Goal: Task Accomplishment & Management: Manage account settings

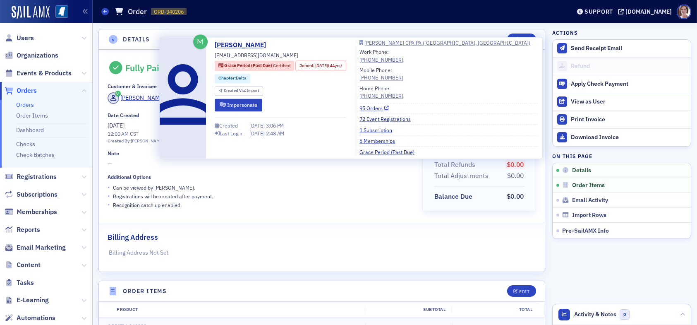
click at [377, 106] on link "95 Orders" at bounding box center [373, 107] width 29 height 7
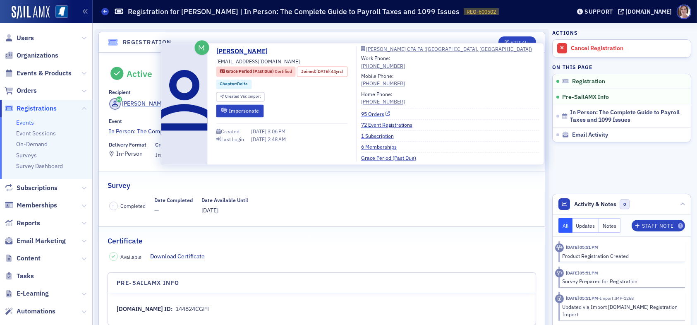
click at [384, 115] on link "95 Orders" at bounding box center [375, 113] width 29 height 7
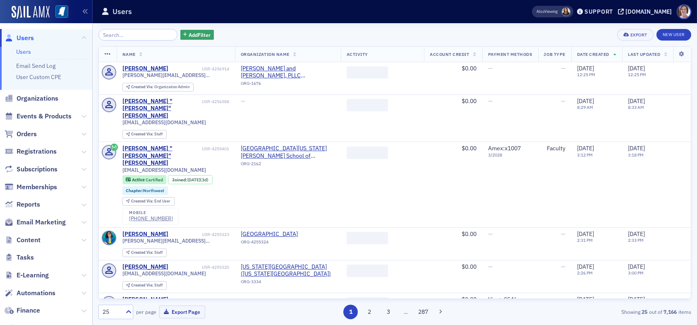
click at [25, 36] on span "Users" at bounding box center [25, 38] width 17 height 9
click at [124, 32] on input "search" at bounding box center [137, 35] width 79 height 12
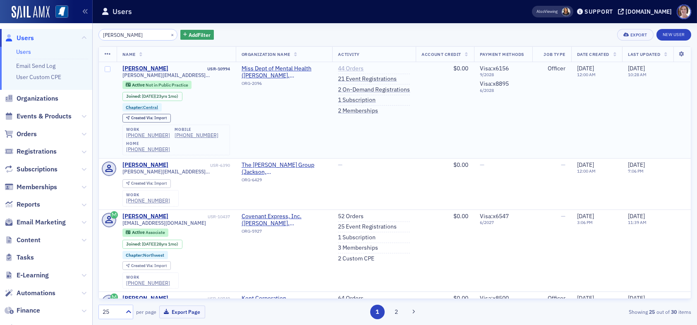
type input "kelly breland"
click at [344, 69] on link "44 Orders" at bounding box center [351, 68] width 26 height 7
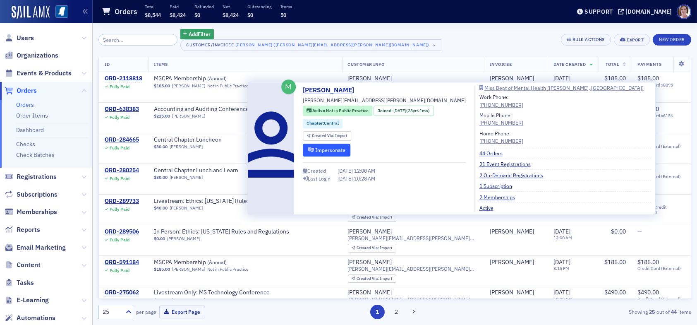
click at [325, 150] on button "Impersonate" at bounding box center [327, 150] width 48 height 13
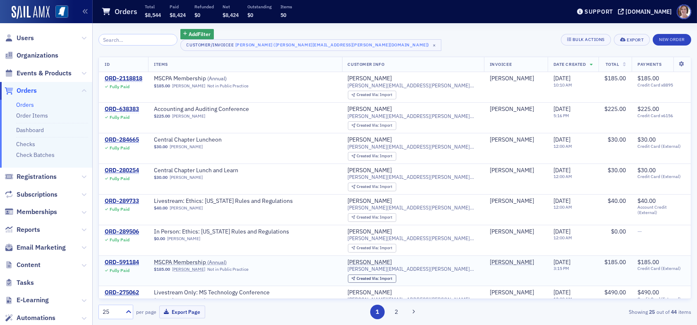
click at [335, 275] on td "MSCPA Membership ( Annual ) $185.00 Kelly Breland Not in Public Practice" at bounding box center [245, 270] width 194 height 31
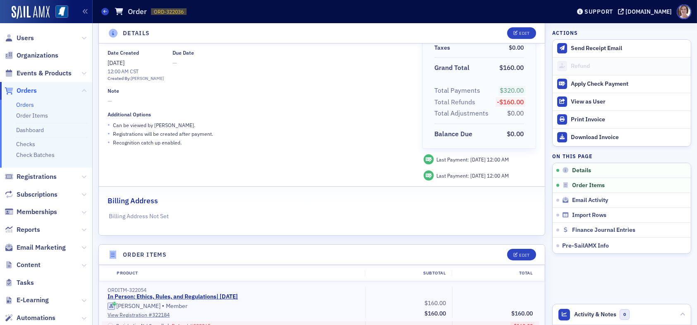
scroll to position [83, 0]
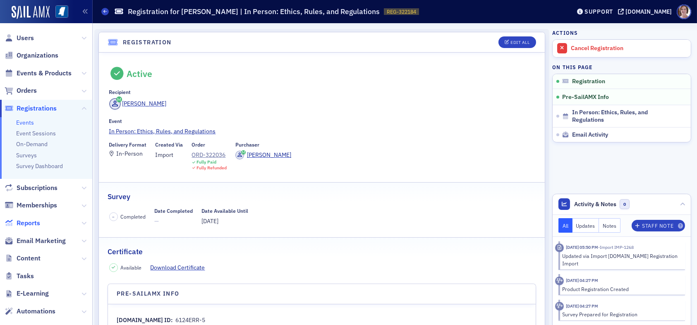
click at [32, 223] on span "Reports" at bounding box center [29, 222] width 24 height 9
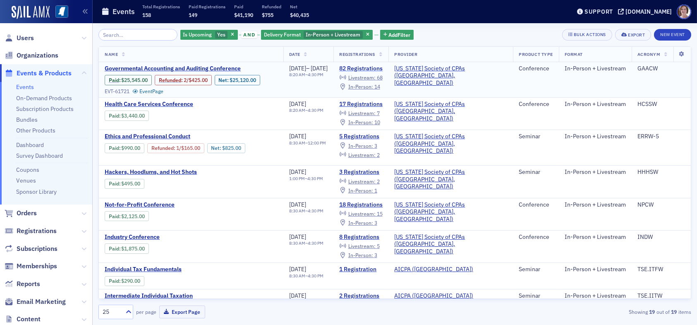
click at [383, 68] on link "82 Registrations" at bounding box center [360, 68] width 43 height 7
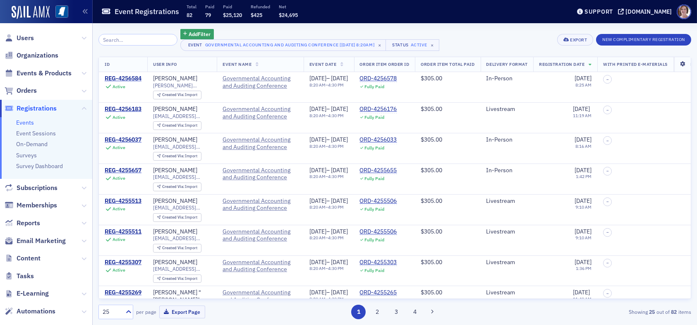
click at [677, 64] on icon at bounding box center [682, 64] width 17 height 5
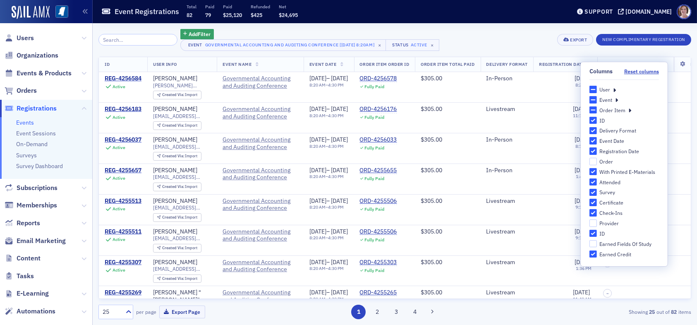
click at [490, 37] on div "Add Filter Event Governmental Accounting and Auditing Conference [9/11/2025 8:2…" at bounding box center [394, 40] width 593 height 22
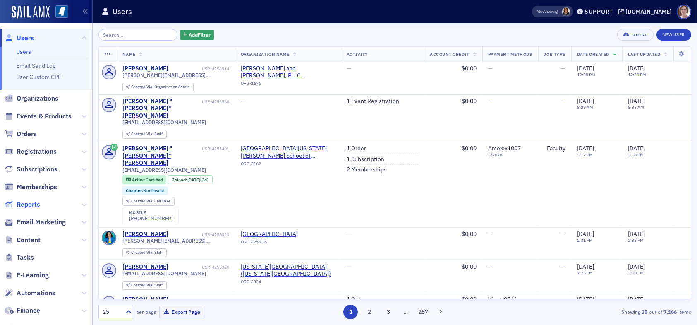
click at [27, 203] on span "Reports" at bounding box center [29, 204] width 24 height 9
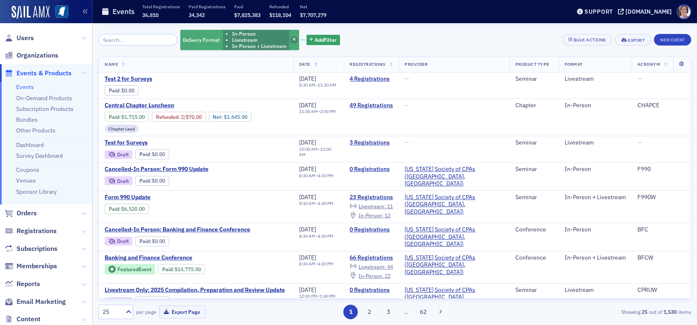
click at [292, 40] on icon "button" at bounding box center [293, 40] width 3 height 5
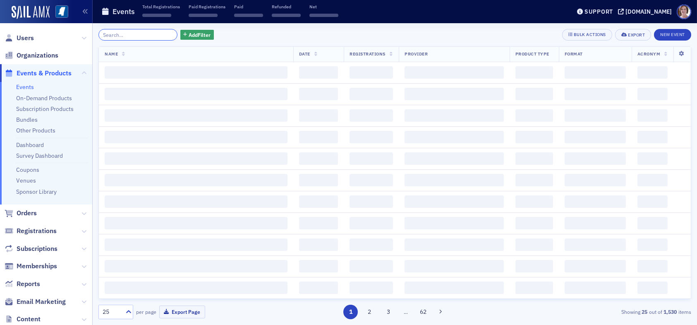
click at [147, 35] on input "search" at bounding box center [137, 35] width 79 height 12
type input "accounting and auditing conference"
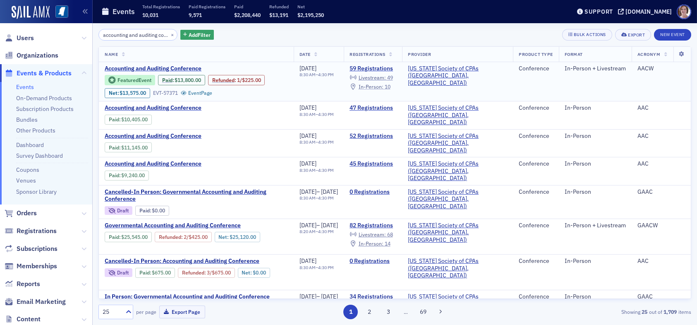
click at [383, 85] on span "In-Person :" at bounding box center [371, 86] width 25 height 7
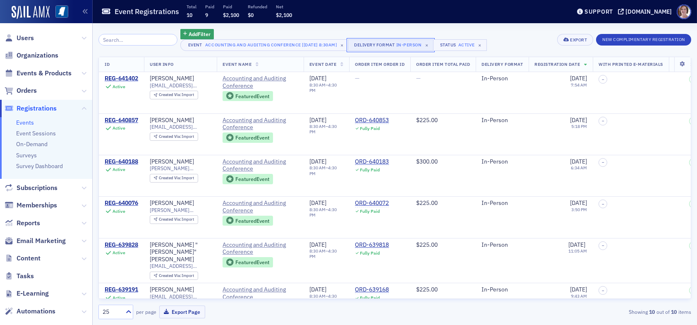
click at [412, 44] on div "In-Person" at bounding box center [409, 45] width 26 height 8
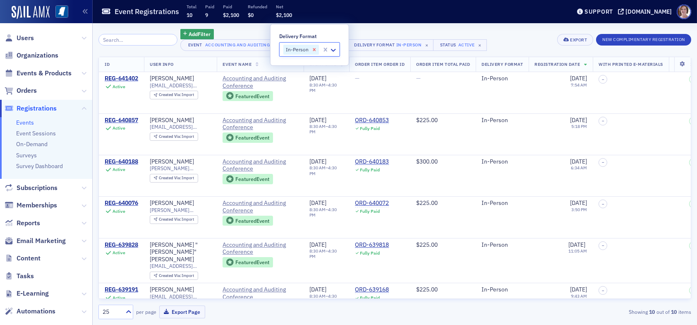
click at [315, 51] on icon "Remove In-Person" at bounding box center [314, 50] width 6 height 6
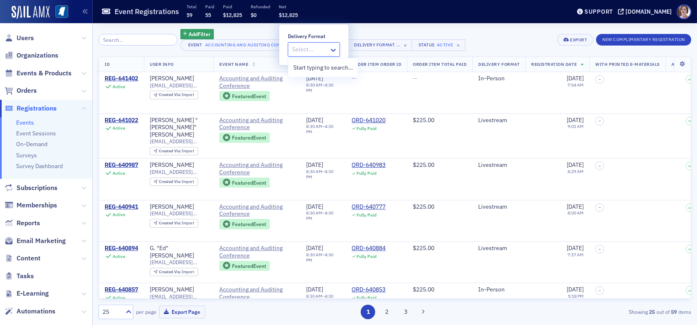
click at [310, 48] on div at bounding box center [309, 49] width 37 height 10
type input "livestream"
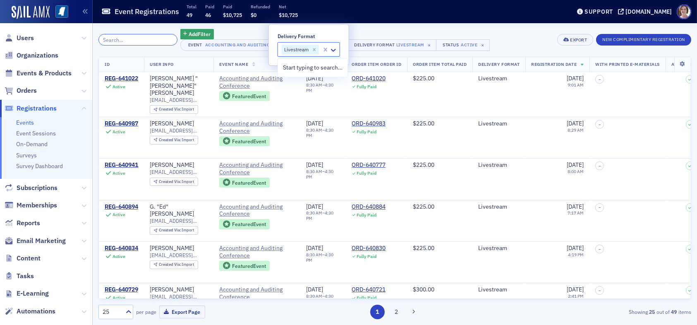
click at [130, 41] on input "search" at bounding box center [137, 40] width 79 height 12
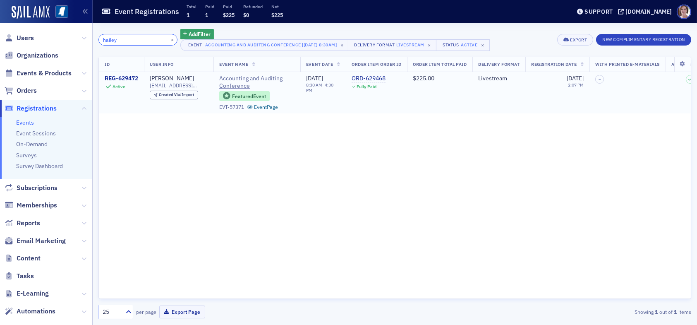
type input "hailey"
click at [378, 76] on div "ORD-629468" at bounding box center [369, 78] width 34 height 7
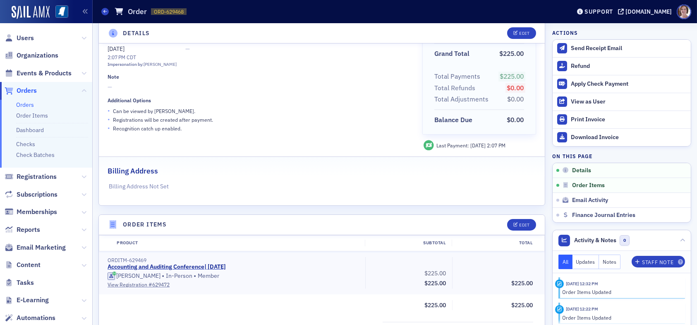
scroll to position [83, 0]
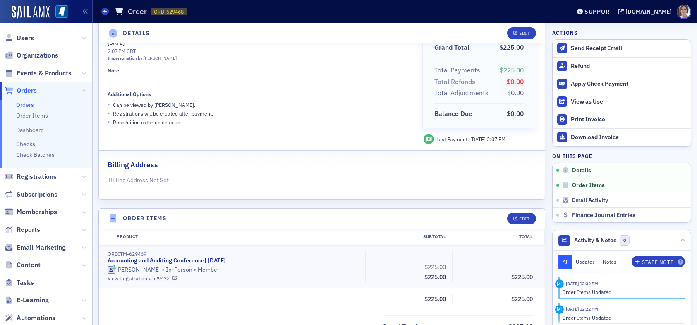
click at [189, 261] on link "Accounting and Auditing Conference | 5/22/2025" at bounding box center [167, 260] width 118 height 7
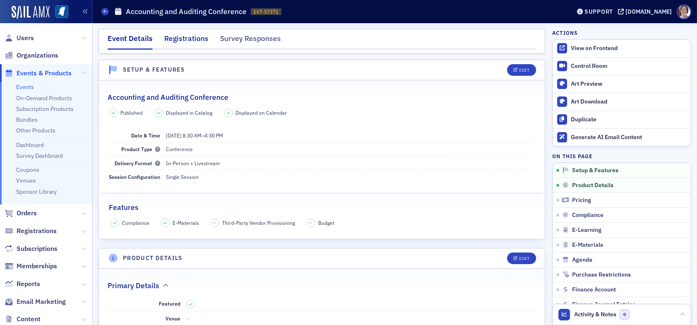
click at [190, 38] on div "Registrations" at bounding box center [186, 40] width 44 height 15
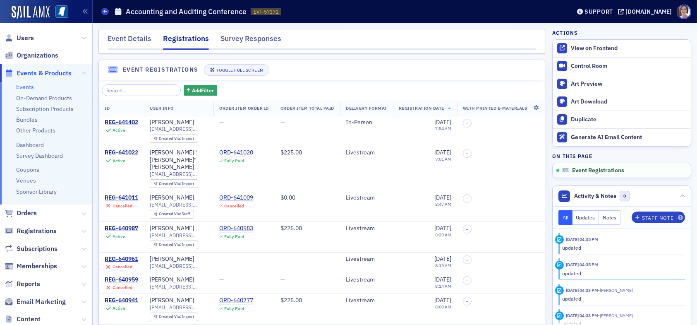
click at [36, 73] on span "Events & Products" at bounding box center [44, 73] width 55 height 9
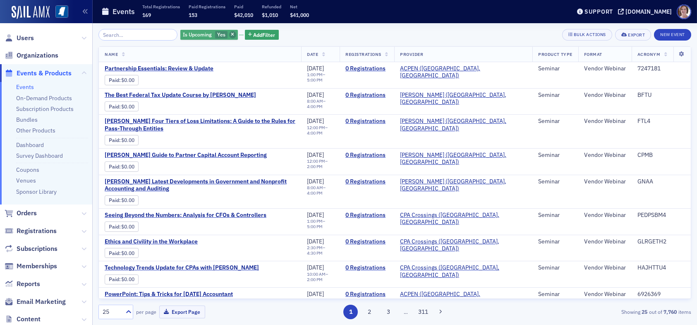
click at [229, 36] on span "button" at bounding box center [232, 34] width 7 height 7
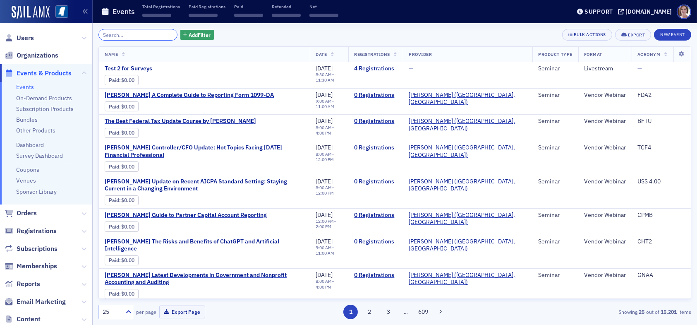
click at [146, 35] on input "search" at bounding box center [137, 35] width 79 height 12
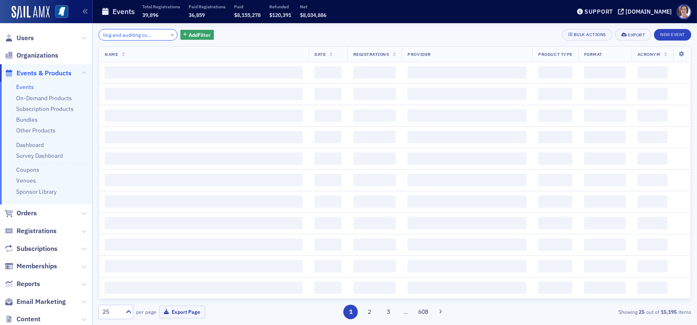
scroll to position [0, 26]
type input "accounting and auditing conference"
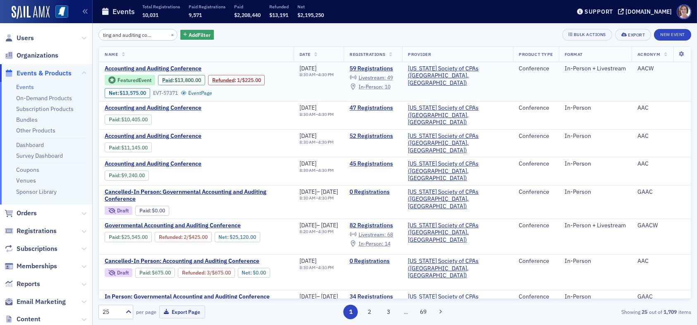
click at [383, 86] on span "In-Person :" at bounding box center [371, 86] width 25 height 7
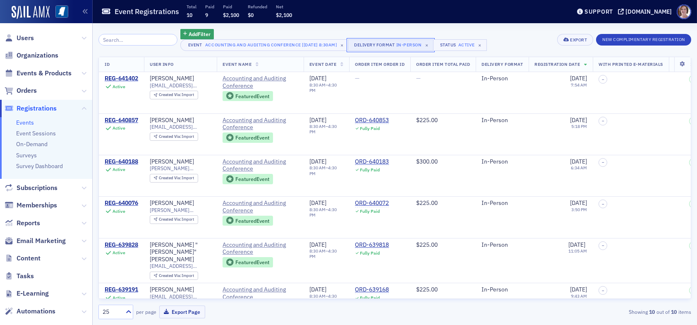
click at [415, 45] on div "In-Person" at bounding box center [409, 45] width 26 height 8
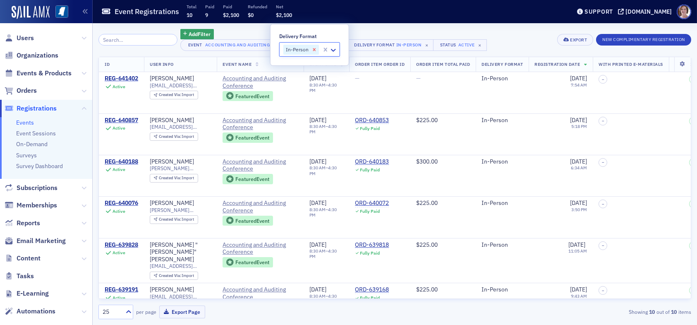
click at [313, 49] on icon "Remove In-Person" at bounding box center [314, 49] width 3 height 3
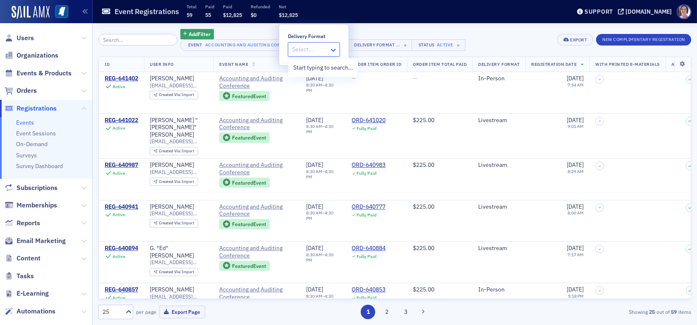
click at [334, 50] on icon at bounding box center [333, 50] width 5 height 3
type input "l"
drag, startPoint x: 510, startPoint y: 45, endPoint x: 499, endPoint y: 44, distance: 10.4
click at [509, 45] on div "Add Filter Event Accounting and Auditing Conference [5/22/2025 8:30am] × Delive…" at bounding box center [394, 40] width 593 height 22
click at [150, 36] on input "search" at bounding box center [137, 40] width 79 height 12
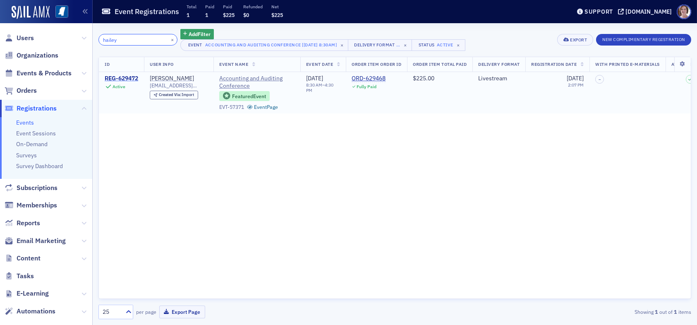
type input "hailey"
click at [120, 79] on div "REG-629472" at bounding box center [122, 78] width 34 height 7
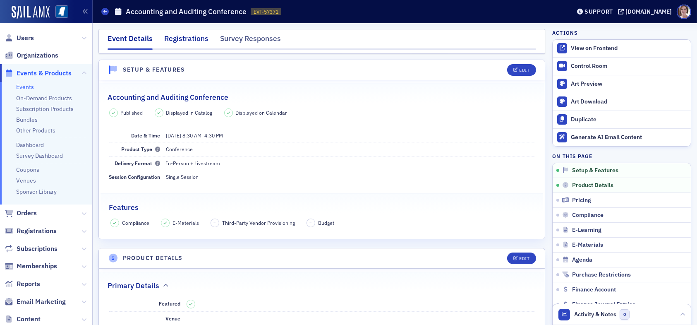
click at [190, 35] on div "Registrations" at bounding box center [186, 40] width 44 height 15
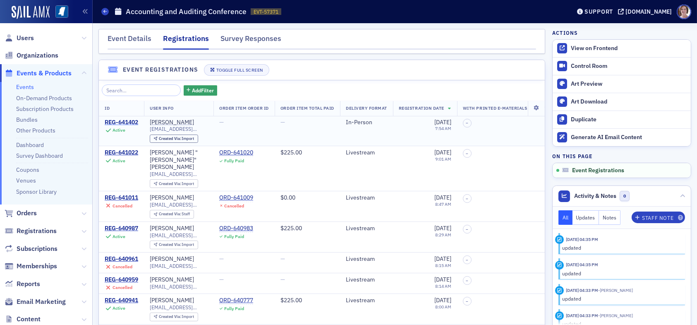
click at [133, 121] on div "REG-641402" at bounding box center [122, 122] width 34 height 7
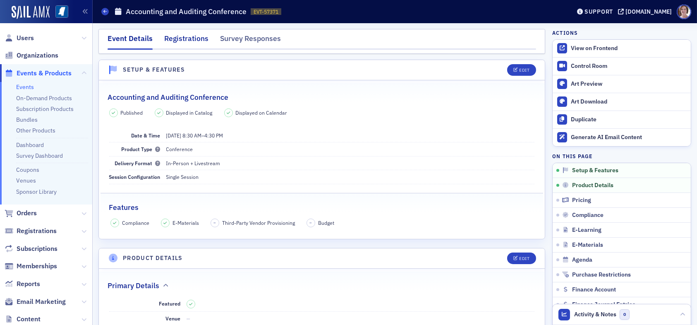
click at [201, 38] on div "Registrations" at bounding box center [186, 40] width 44 height 15
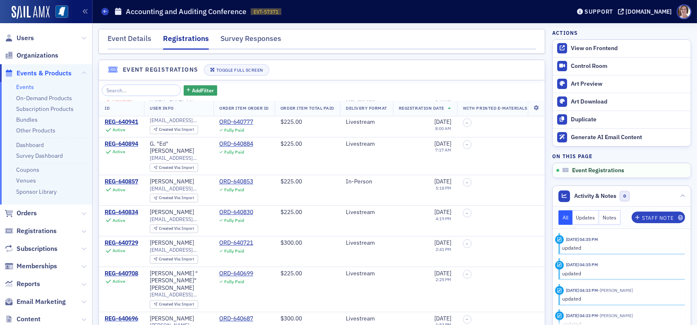
scroll to position [207, 0]
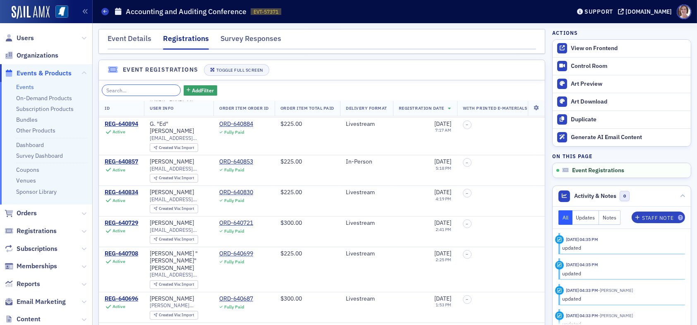
click at [141, 89] on input "search" at bounding box center [141, 90] width 79 height 12
type input "j"
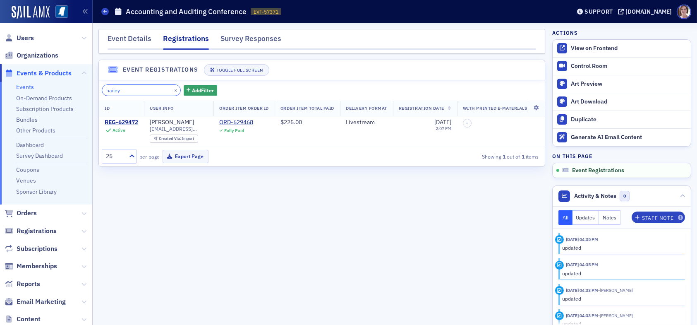
scroll to position [0, 0]
type input "hailey"
click at [121, 120] on div "REG-629472" at bounding box center [122, 122] width 34 height 7
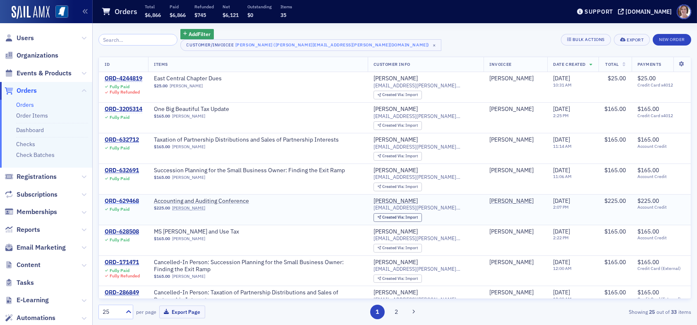
click at [125, 201] on div "ORD-629468" at bounding box center [122, 200] width 34 height 7
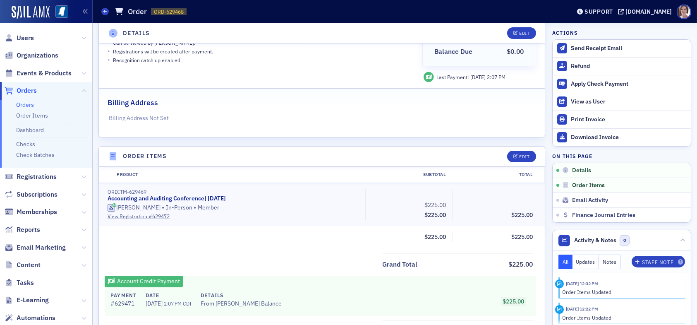
scroll to position [165, 0]
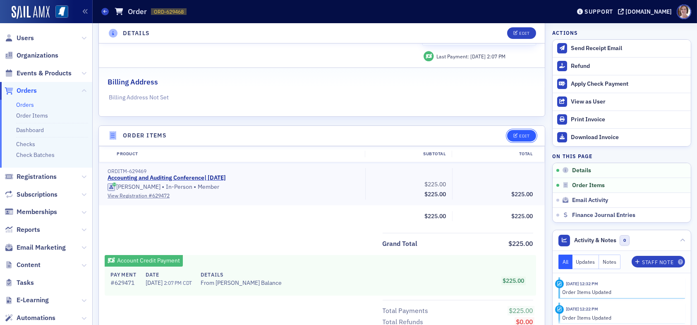
click at [520, 134] on div "Edit" at bounding box center [524, 136] width 10 height 5
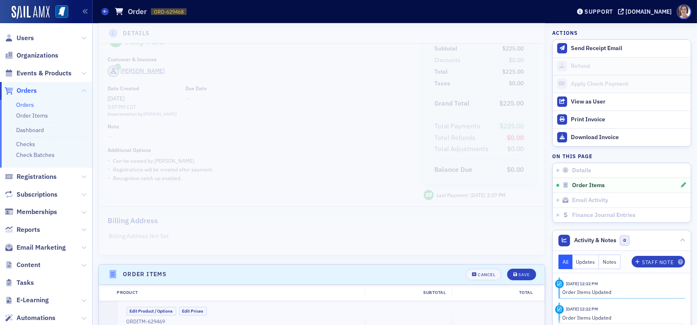
scroll to position [0, 0]
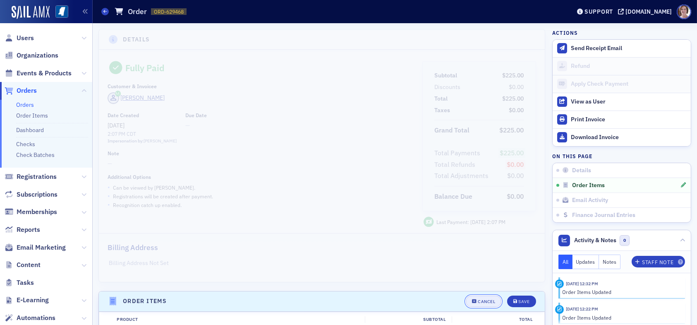
click at [478, 299] on div "Cancel" at bounding box center [486, 301] width 17 height 5
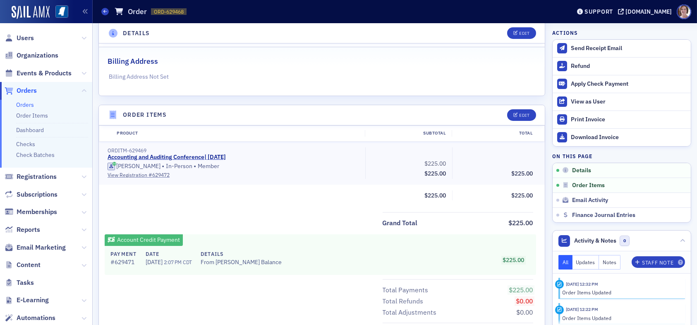
scroll to position [139, 0]
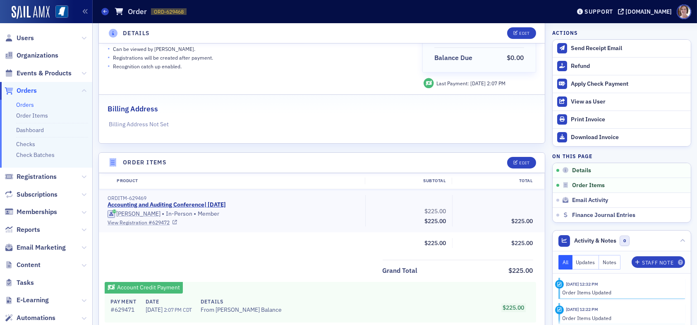
click at [134, 221] on link "View Registration # 629472" at bounding box center [234, 221] width 252 height 7
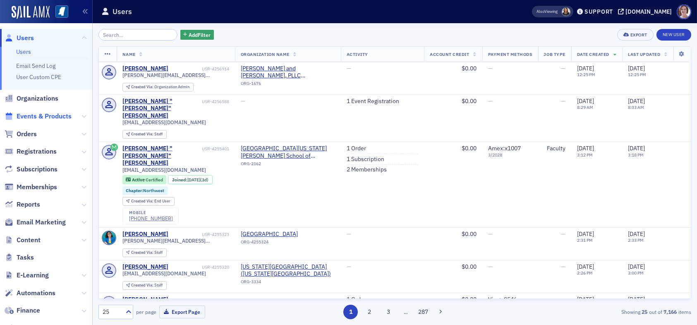
click at [34, 116] on span "Events & Products" at bounding box center [44, 116] width 55 height 9
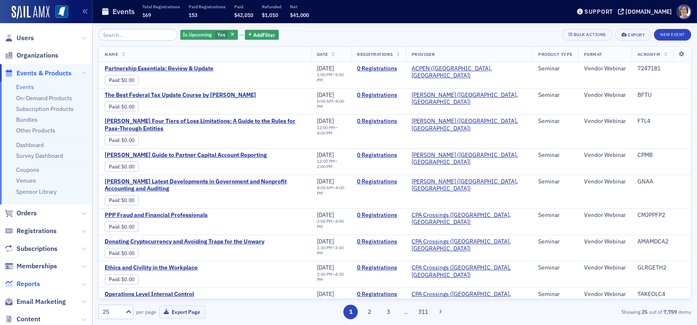
click at [30, 287] on span "Reports" at bounding box center [29, 283] width 24 height 9
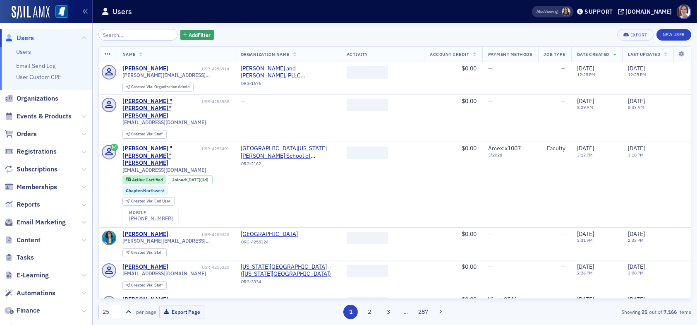
click at [28, 36] on span "Users" at bounding box center [25, 38] width 17 height 9
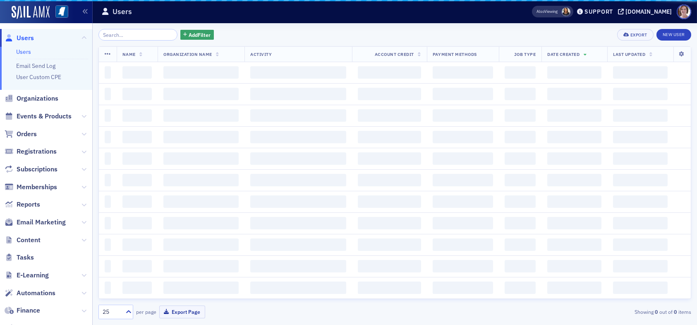
click at [130, 35] on input "search" at bounding box center [137, 35] width 79 height 12
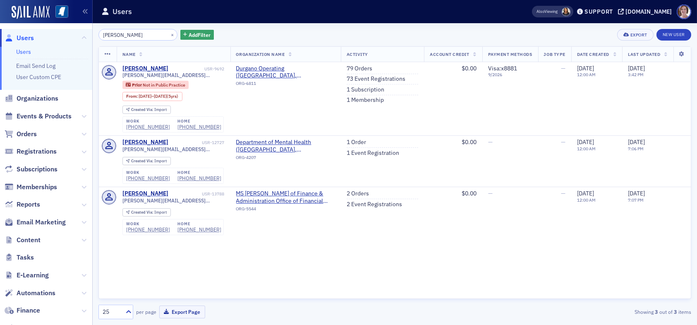
type input "[PERSON_NAME]"
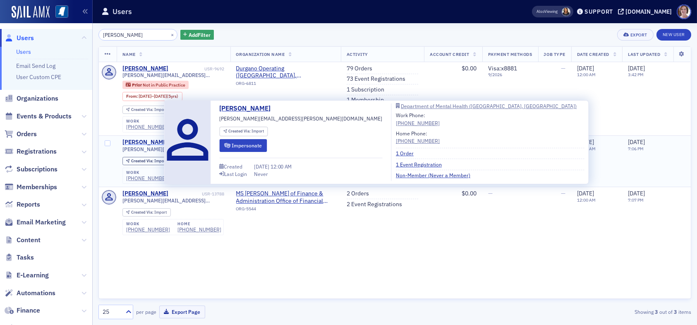
click at [148, 141] on div "[PERSON_NAME]" at bounding box center [145, 142] width 46 height 7
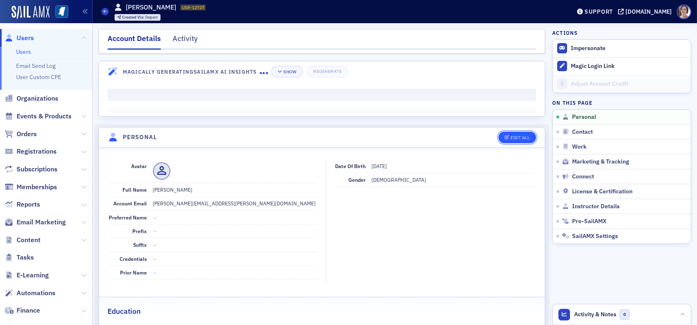
click at [516, 137] on div "Edit All" at bounding box center [519, 137] width 19 height 5
select select "US"
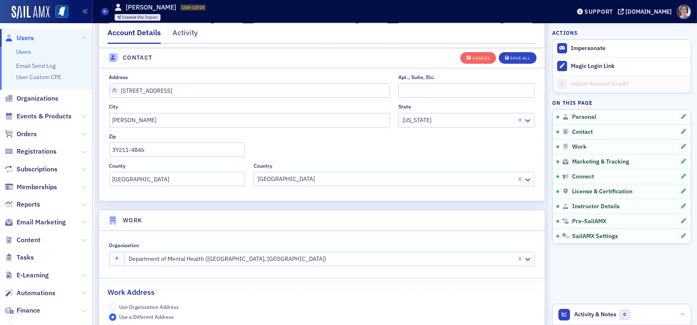
scroll to position [551, 0]
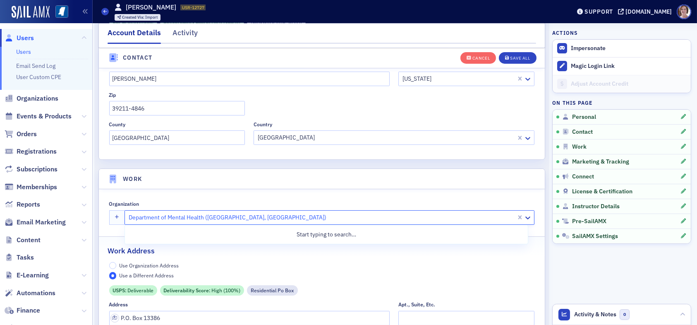
click at [256, 217] on div at bounding box center [322, 217] width 388 height 10
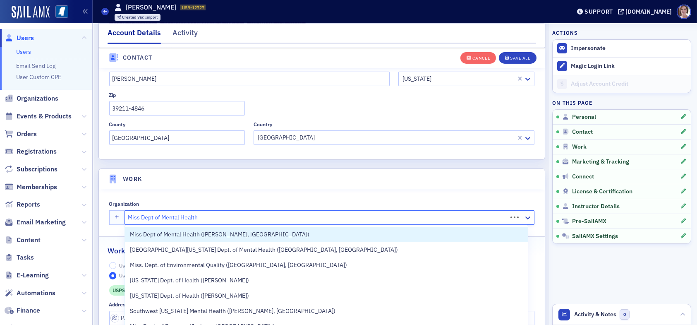
type input "Miss Dept of Mental Health"
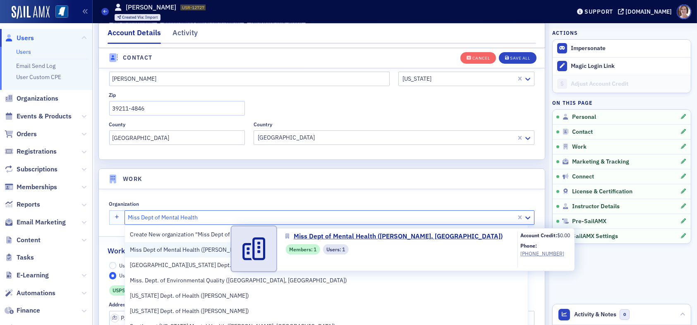
click at [167, 247] on span "Miss Dept of Mental Health ([PERSON_NAME], [GEOGRAPHIC_DATA])" at bounding box center [220, 249] width 180 height 9
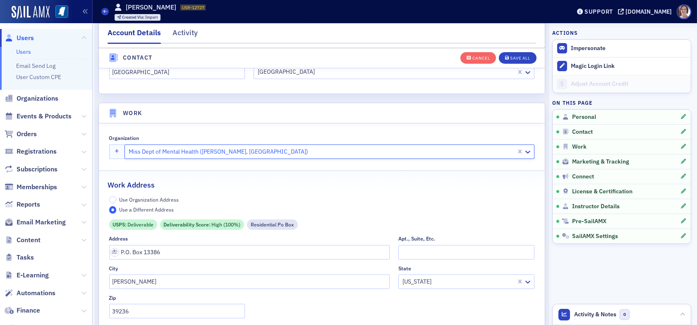
scroll to position [634, 0]
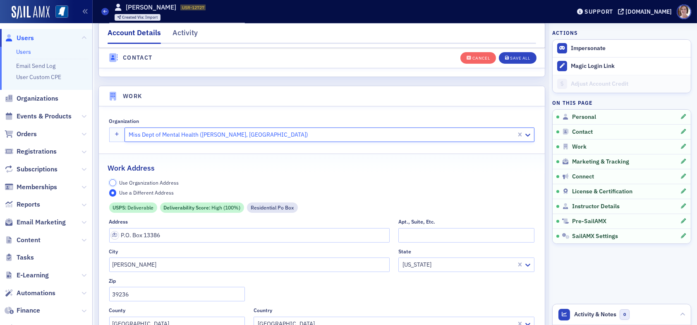
click at [113, 182] on input "Use Organization Address" at bounding box center [112, 182] width 7 height 7
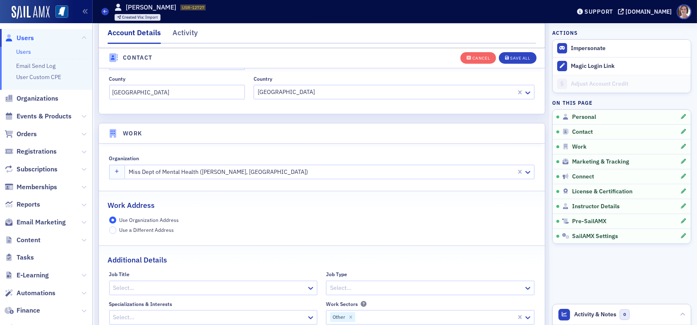
scroll to position [510, 0]
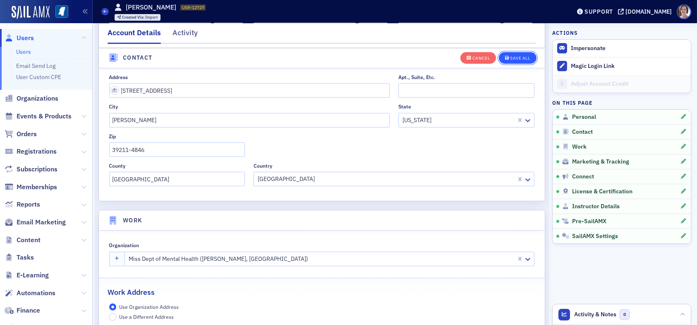
click at [511, 58] on div "Save All" at bounding box center [520, 58] width 20 height 5
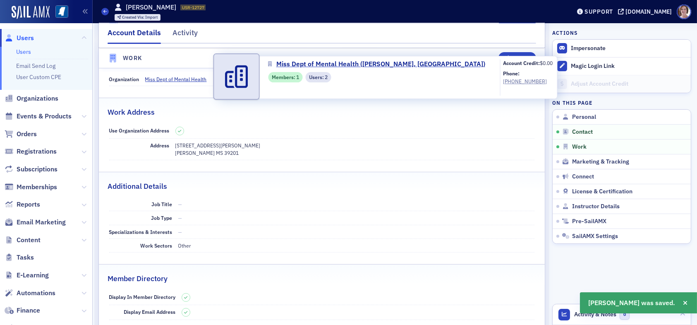
click at [320, 77] on span "Users :" at bounding box center [317, 76] width 16 height 7
click at [312, 62] on span "Miss Dept of Mental Health ([PERSON_NAME], [GEOGRAPHIC_DATA])" at bounding box center [380, 64] width 209 height 10
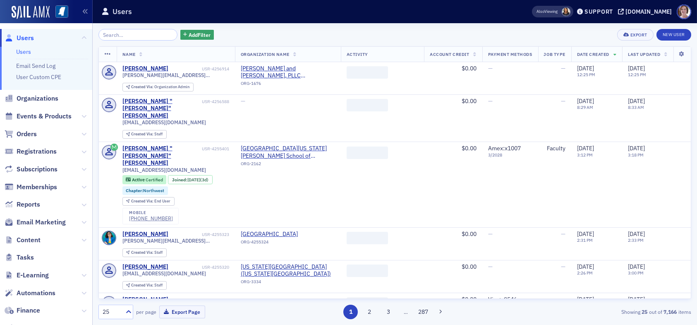
click at [20, 34] on span "Users" at bounding box center [25, 38] width 17 height 9
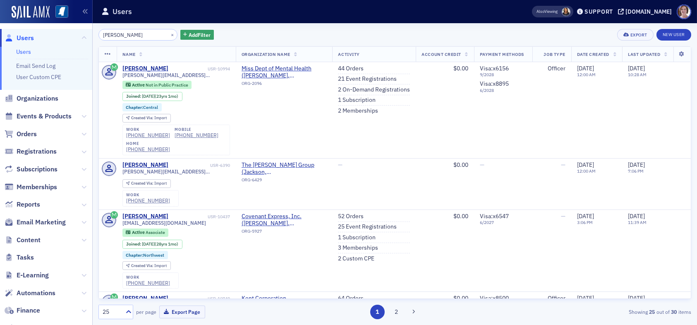
type input "[PERSON_NAME]"
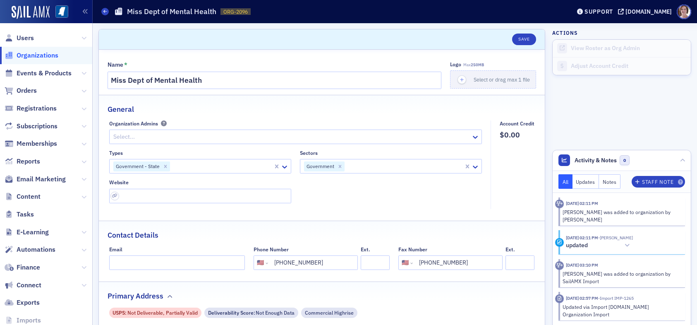
select select "US"
click at [26, 38] on span "Users" at bounding box center [25, 38] width 17 height 9
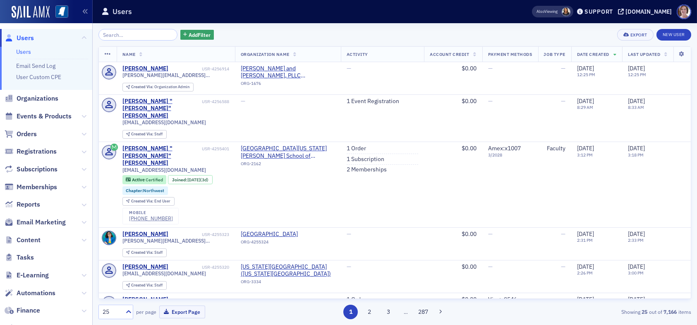
click at [24, 35] on span "Users" at bounding box center [25, 38] width 17 height 9
click at [129, 34] on input "search" at bounding box center [137, 35] width 79 height 12
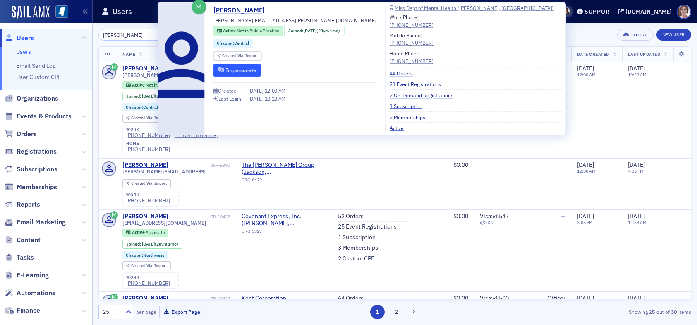
click at [240, 69] on button "Impersonate" at bounding box center [237, 70] width 48 height 13
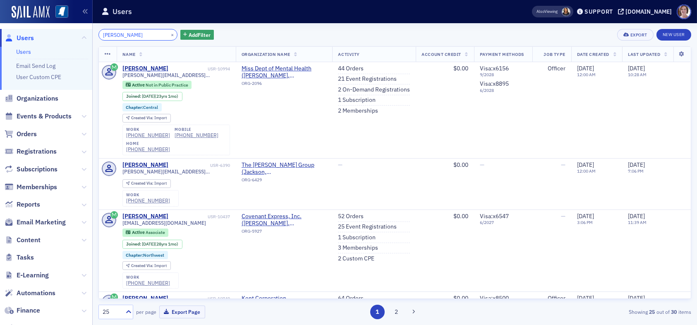
drag, startPoint x: 144, startPoint y: 30, endPoint x: 58, endPoint y: 43, distance: 87.0
click at [58, 43] on div "Users Users Email Send Log User Custom CPE Organizations Events & Products Orde…" at bounding box center [348, 162] width 697 height 325
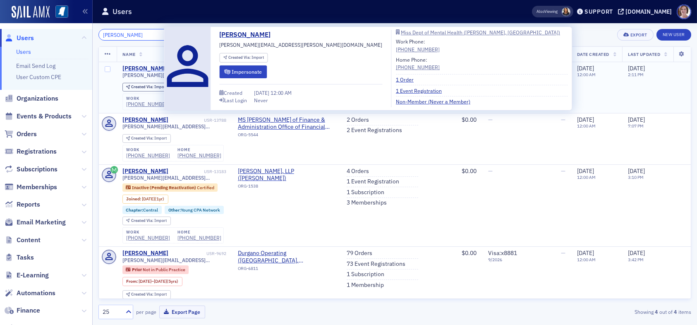
type input "[PERSON_NAME]"
click at [148, 68] on div "[PERSON_NAME]" at bounding box center [145, 68] width 46 height 7
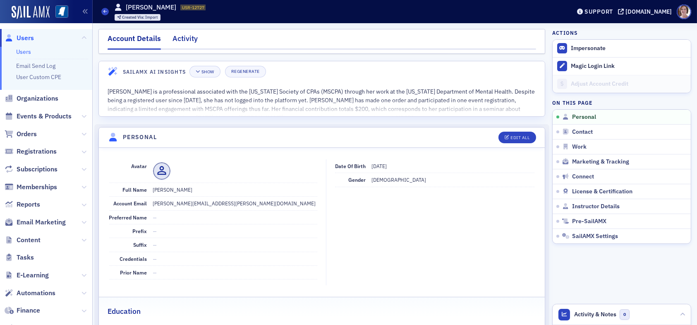
click at [184, 39] on div "Activity" at bounding box center [184, 40] width 25 height 15
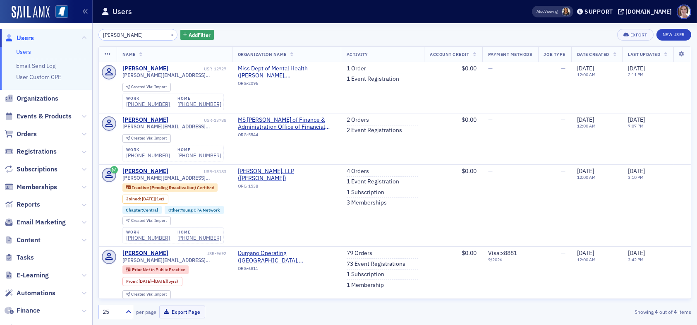
click at [468, 35] on div "[PERSON_NAME] × Add Filter Export New User" at bounding box center [394, 35] width 593 height 12
